Goal: Navigation & Orientation: Find specific page/section

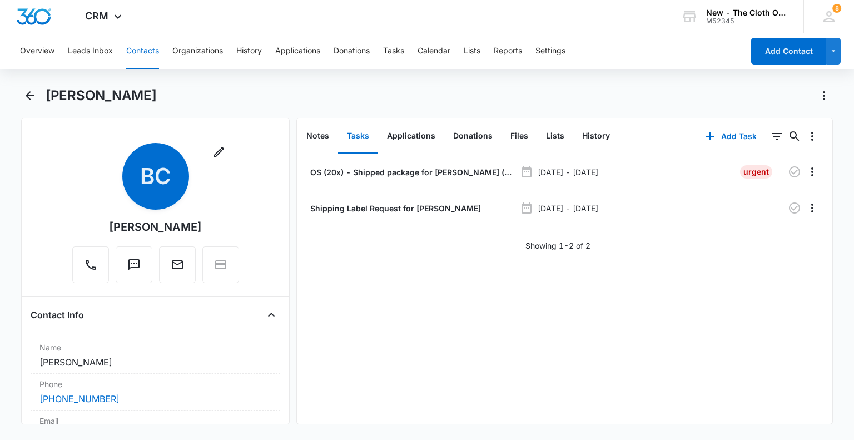
click at [830, 7] on div "8 [PERSON_NAME] [PERSON_NAME] [PERSON_NAME][EMAIL_ADDRESS][DOMAIN_NAME] My Prof…" at bounding box center [828, 16] width 51 height 33
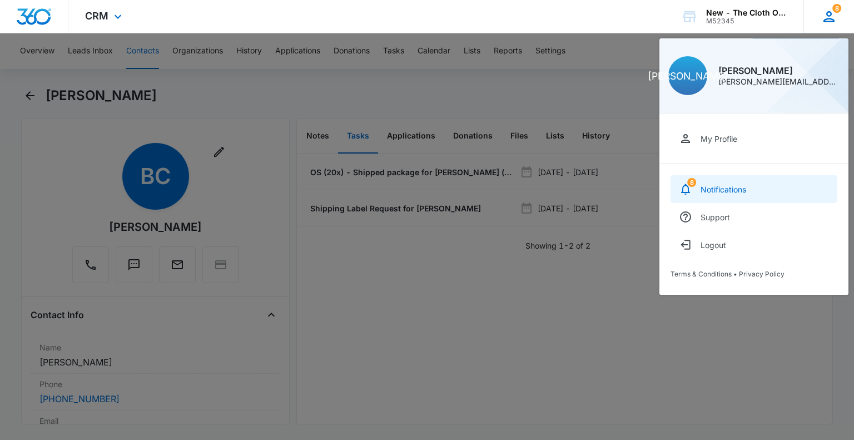
click at [724, 185] on div "Notifications" at bounding box center [723, 189] width 46 height 9
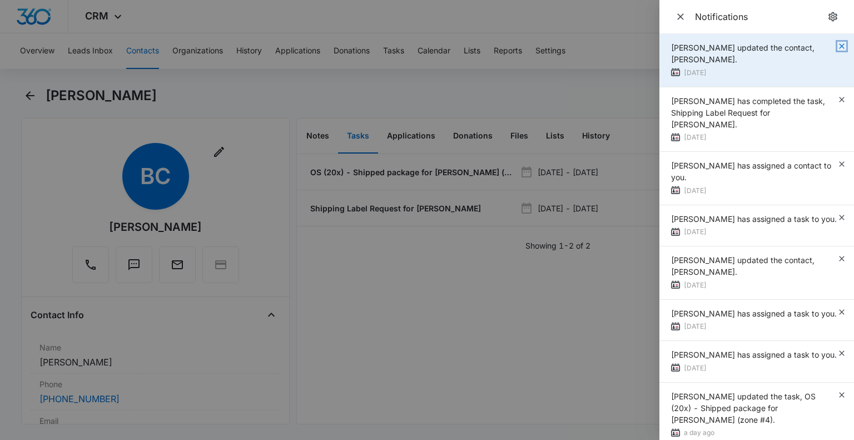
click at [837, 48] on icon "button" at bounding box center [841, 46] width 9 height 9
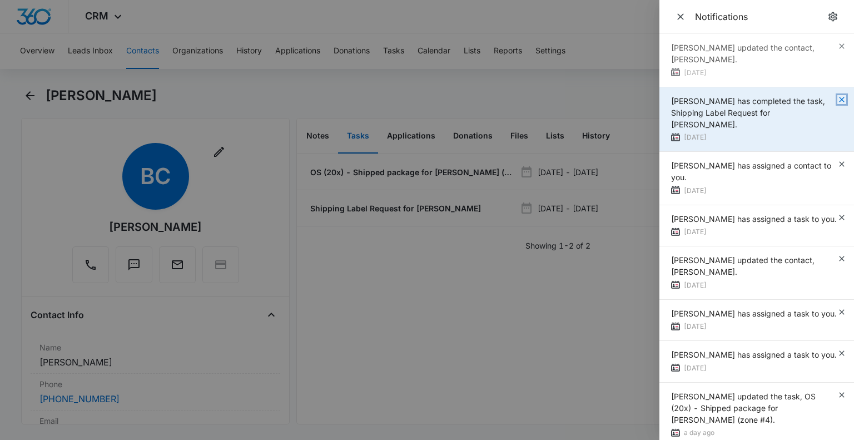
click at [837, 99] on icon "button" at bounding box center [841, 99] width 9 height 9
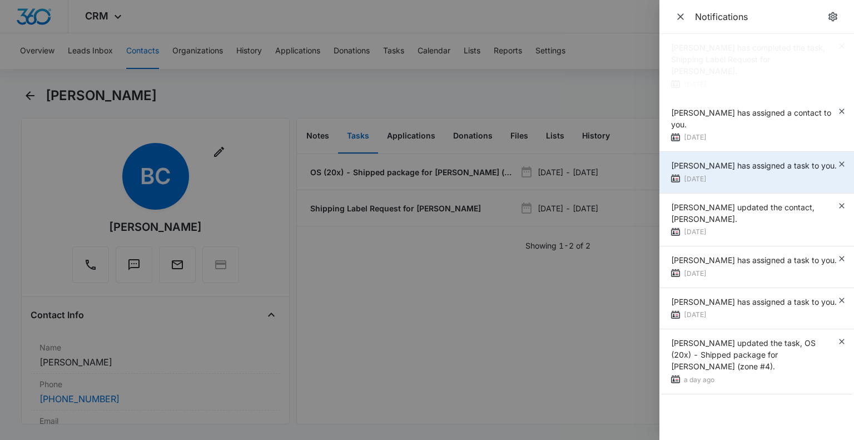
click at [834, 201] on div "[PERSON_NAME] updated the contact, [PERSON_NAME]." at bounding box center [754, 212] width 166 height 23
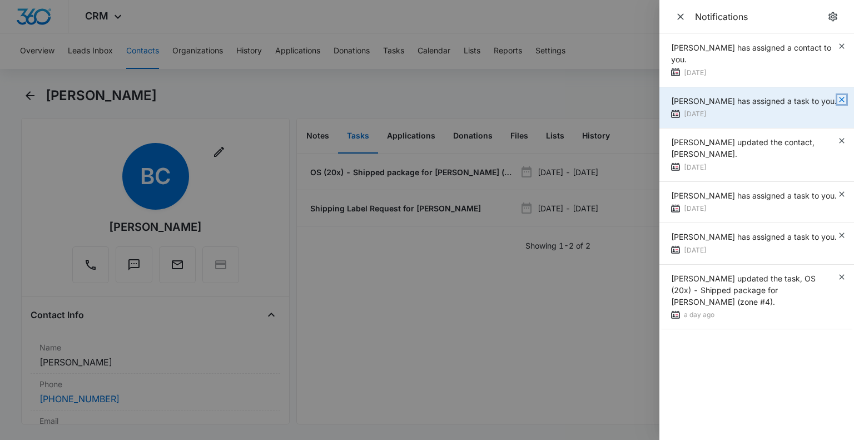
click at [842, 101] on icon "button" at bounding box center [841, 99] width 9 height 9
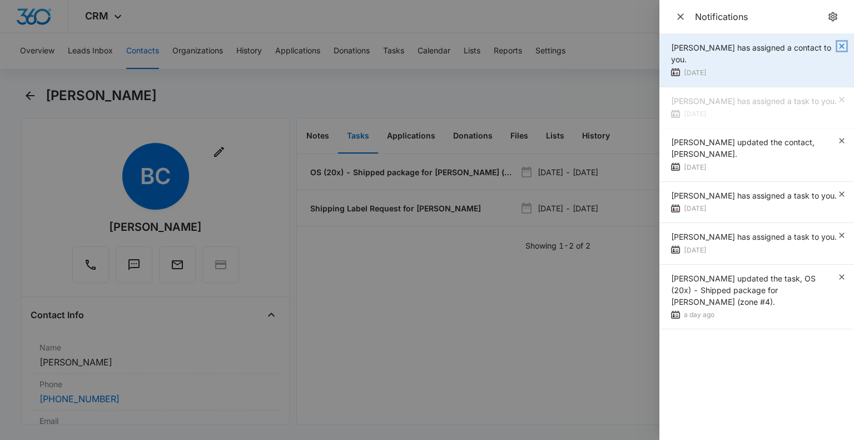
click at [843, 44] on icon "button" at bounding box center [841, 45] width 5 height 5
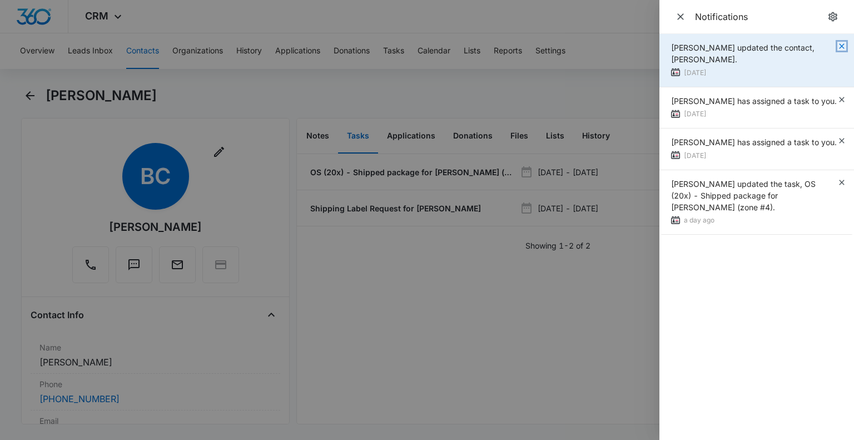
click at [842, 49] on icon "button" at bounding box center [841, 46] width 9 height 9
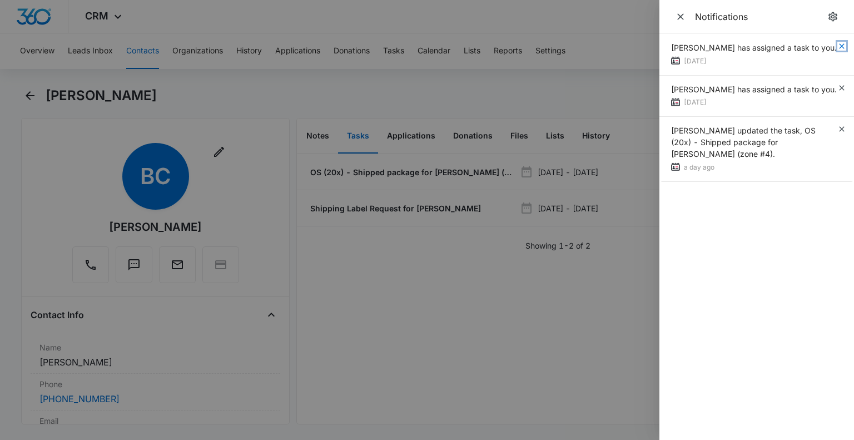
click at [842, 49] on icon "button" at bounding box center [841, 46] width 9 height 9
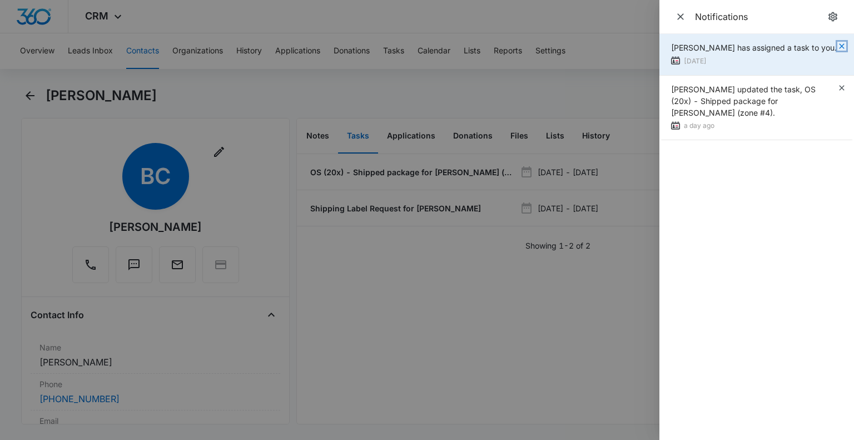
click at [838, 42] on icon "button" at bounding box center [841, 46] width 9 height 9
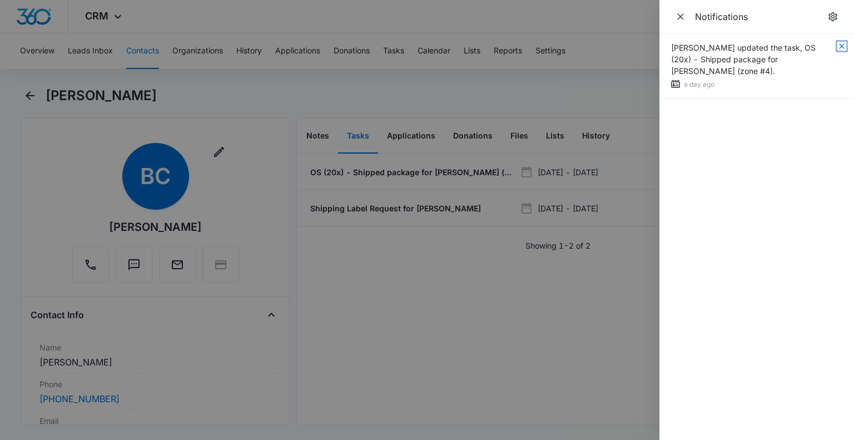
drag, startPoint x: 841, startPoint y: 44, endPoint x: 765, endPoint y: 30, distance: 77.4
click at [841, 44] on icon "button" at bounding box center [841, 46] width 9 height 9
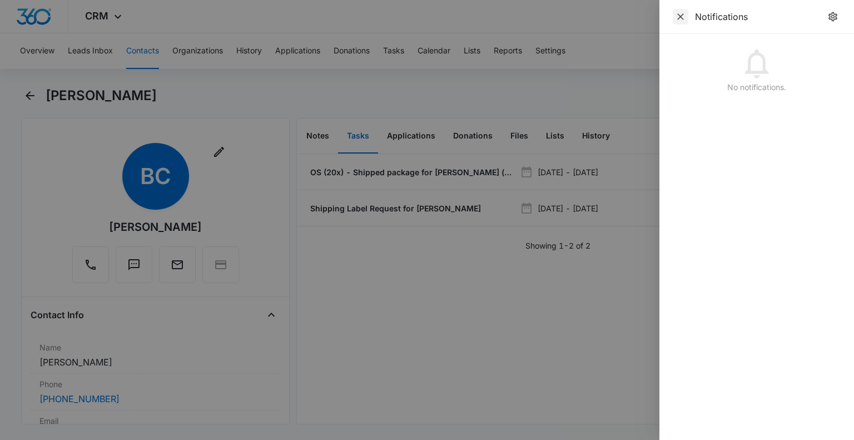
click at [676, 12] on icon "Close" at bounding box center [680, 16] width 11 height 11
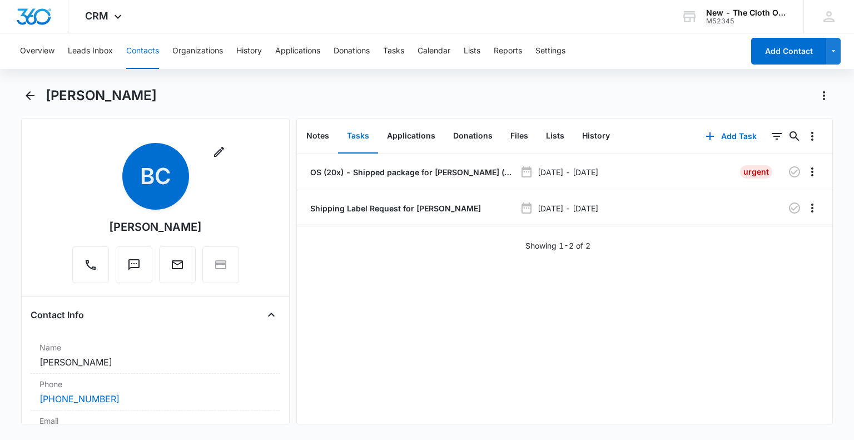
click at [146, 45] on button "Contacts" at bounding box center [142, 51] width 33 height 36
